Goal: Task Accomplishment & Management: Use online tool/utility

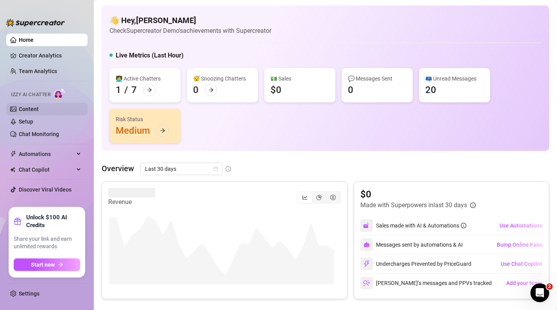
click at [36, 109] on link "Content" at bounding box center [29, 109] width 20 height 6
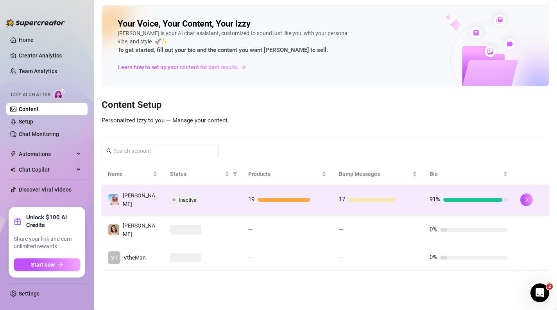
click at [375, 192] on td "17" at bounding box center [378, 200] width 91 height 30
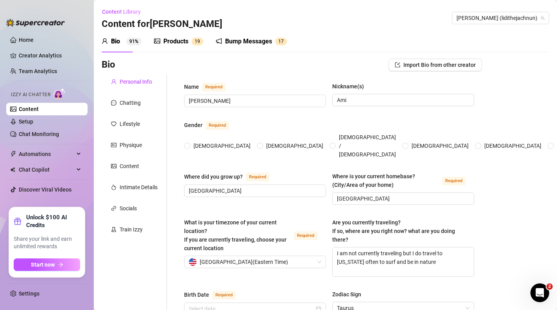
radio input "true"
type input "[DATE]"
click at [254, 43] on div "Bump Messages" at bounding box center [248, 41] width 47 height 9
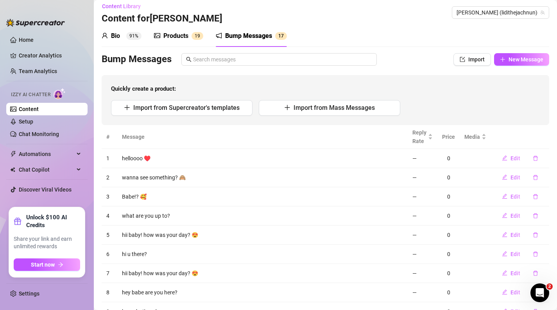
scroll to position [16, 0]
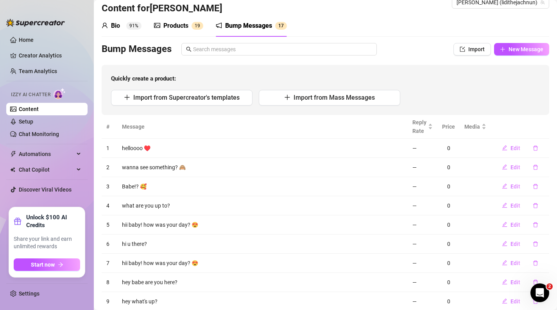
click at [126, 151] on td "helloooo ♥️" at bounding box center [262, 148] width 290 height 19
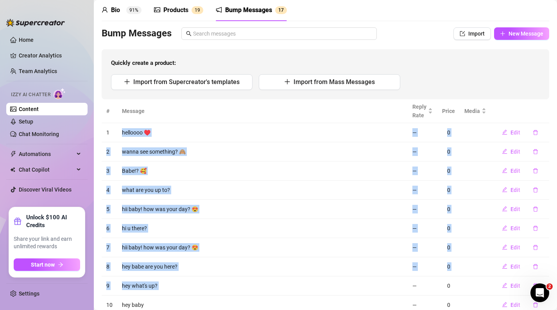
scroll to position [81, 0]
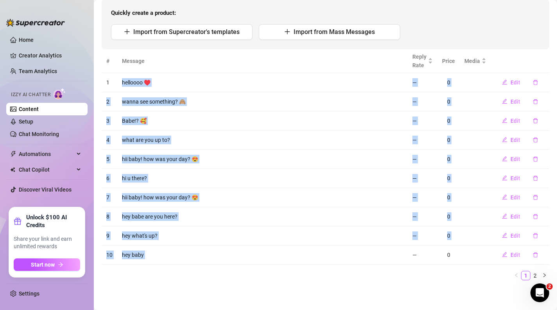
drag, startPoint x: 126, startPoint y: 150, endPoint x: 167, endPoint y: 258, distance: 115.3
click at [167, 258] on tbody "1 helloooo ♥️ — 0 Edit 2 wanna see something? 🙈 — 0 Edit 3 Babe!? 🥰 — 0 Edit 4 …" at bounding box center [326, 169] width 448 height 192
click at [167, 258] on td "hey baby" at bounding box center [262, 254] width 290 height 19
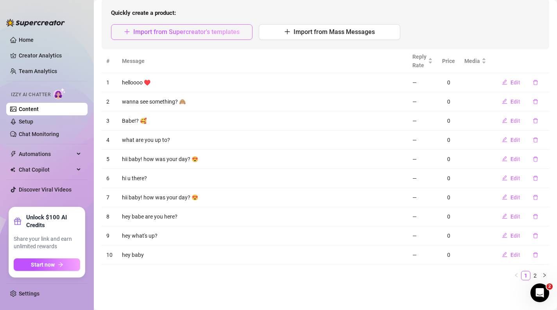
click at [173, 34] on span "Import from Supercreator's templates" at bounding box center [186, 31] width 106 height 7
type textarea "Type your message here..."
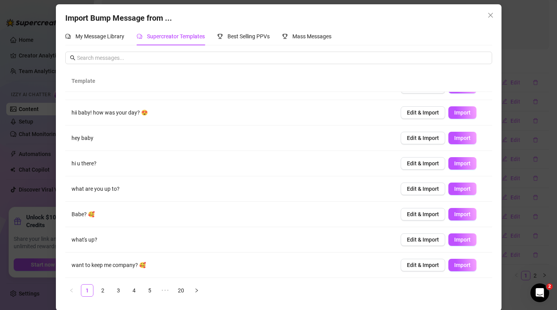
scroll to position [4, 0]
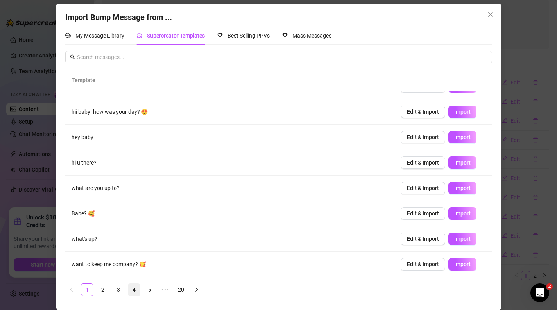
drag, startPoint x: 125, startPoint y: 292, endPoint x: 129, endPoint y: 293, distance: 3.9
click at [128, 293] on link "4" at bounding box center [134, 290] width 12 height 12
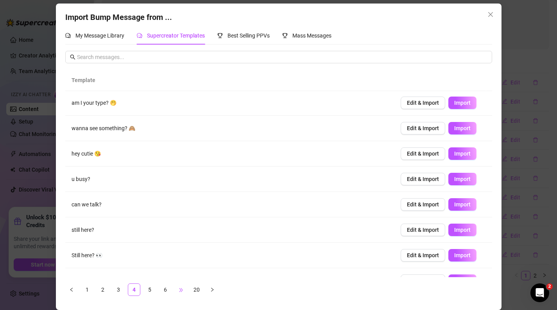
scroll to position [0, 0]
click at [191, 293] on link "20" at bounding box center [197, 290] width 12 height 12
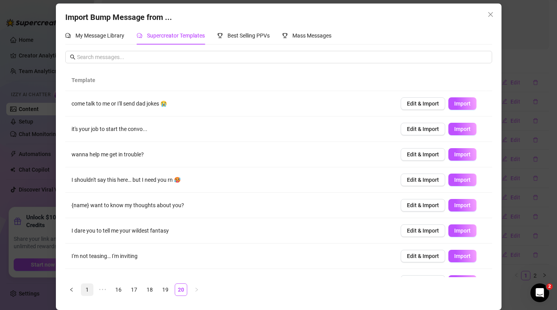
click at [83, 290] on link "1" at bounding box center [87, 290] width 12 height 12
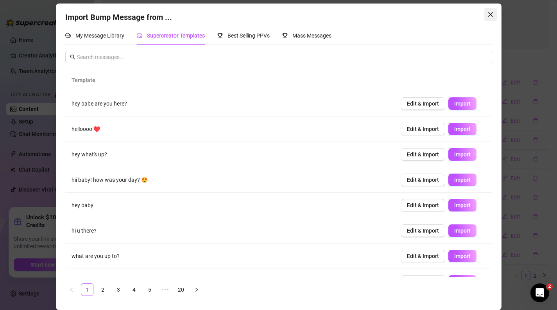
click at [488, 14] on icon "close" at bounding box center [490, 14] width 5 height 5
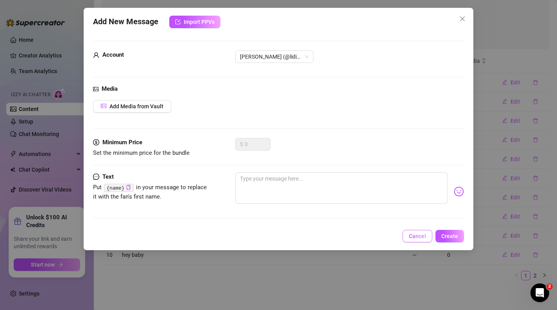
click at [414, 237] on span "Cancel" at bounding box center [417, 236] width 17 height 6
